Goal: Find specific page/section

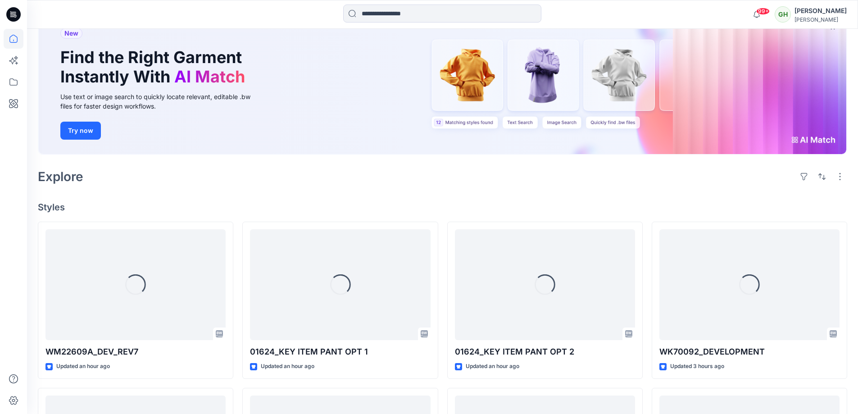
scroll to position [135, 0]
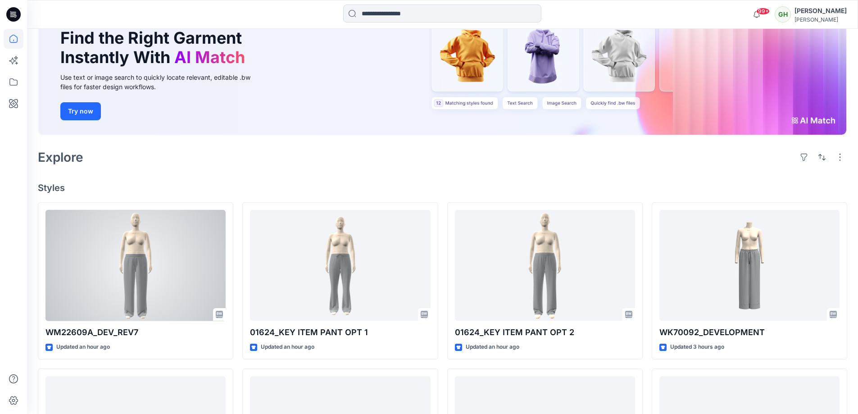
scroll to position [90, 0]
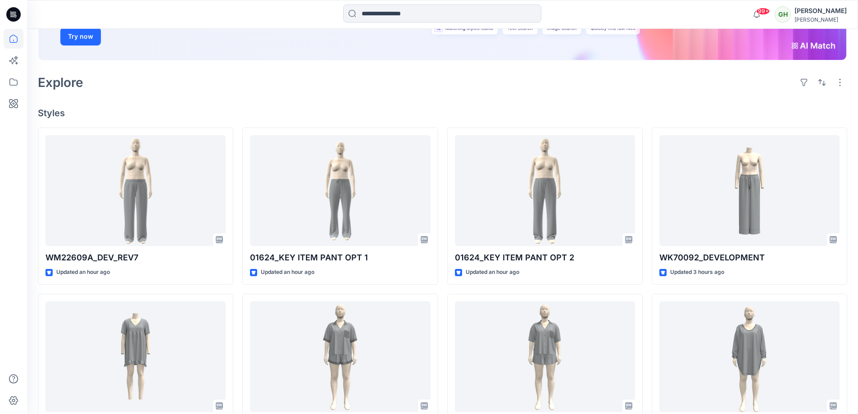
scroll to position [225, 0]
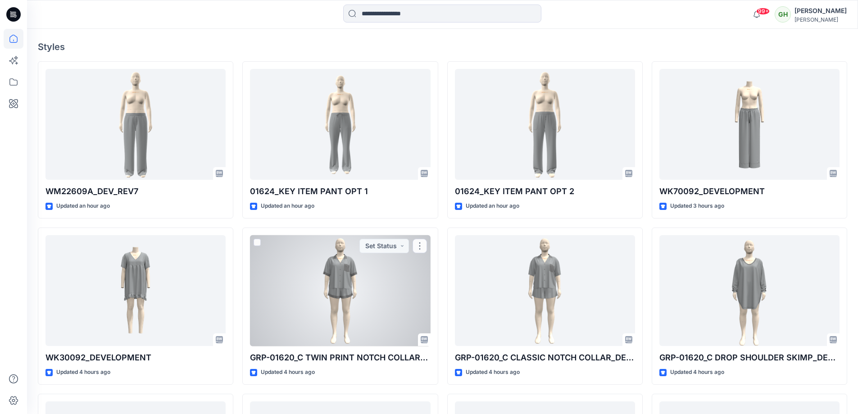
click at [329, 279] on div at bounding box center [340, 290] width 180 height 111
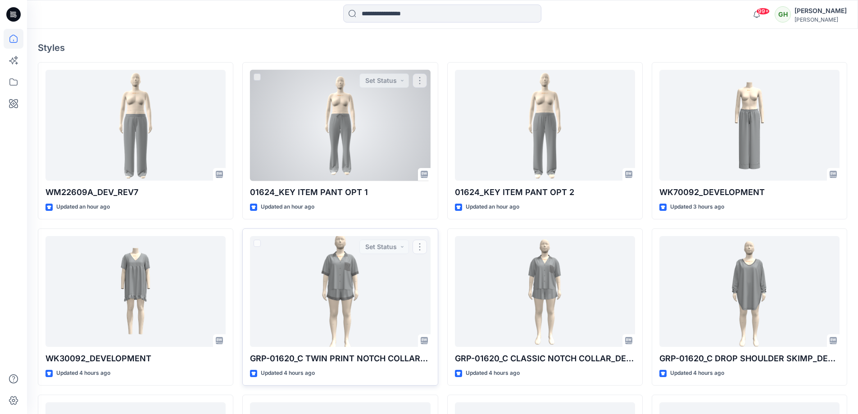
scroll to position [225, 0]
